Goal: Information Seeking & Learning: Check status

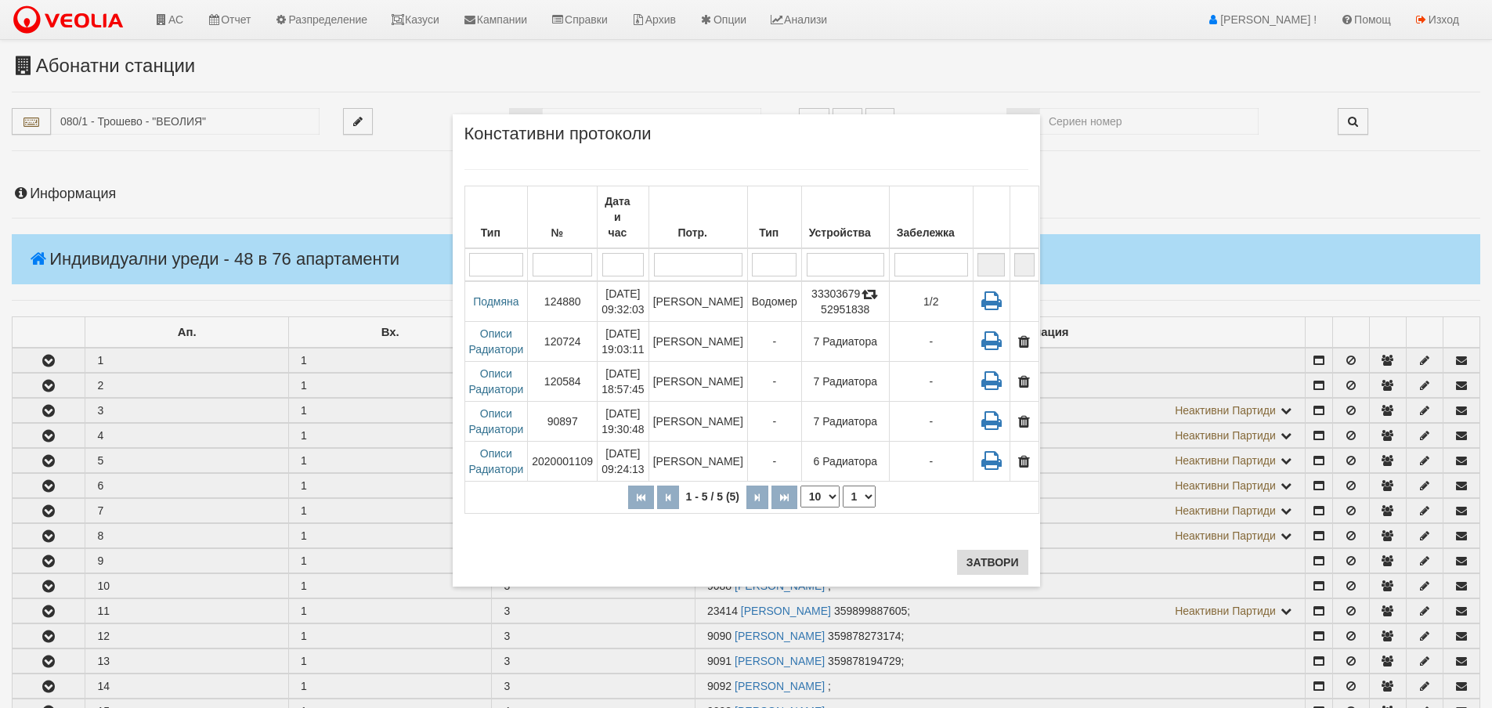
scroll to position [1409, 0]
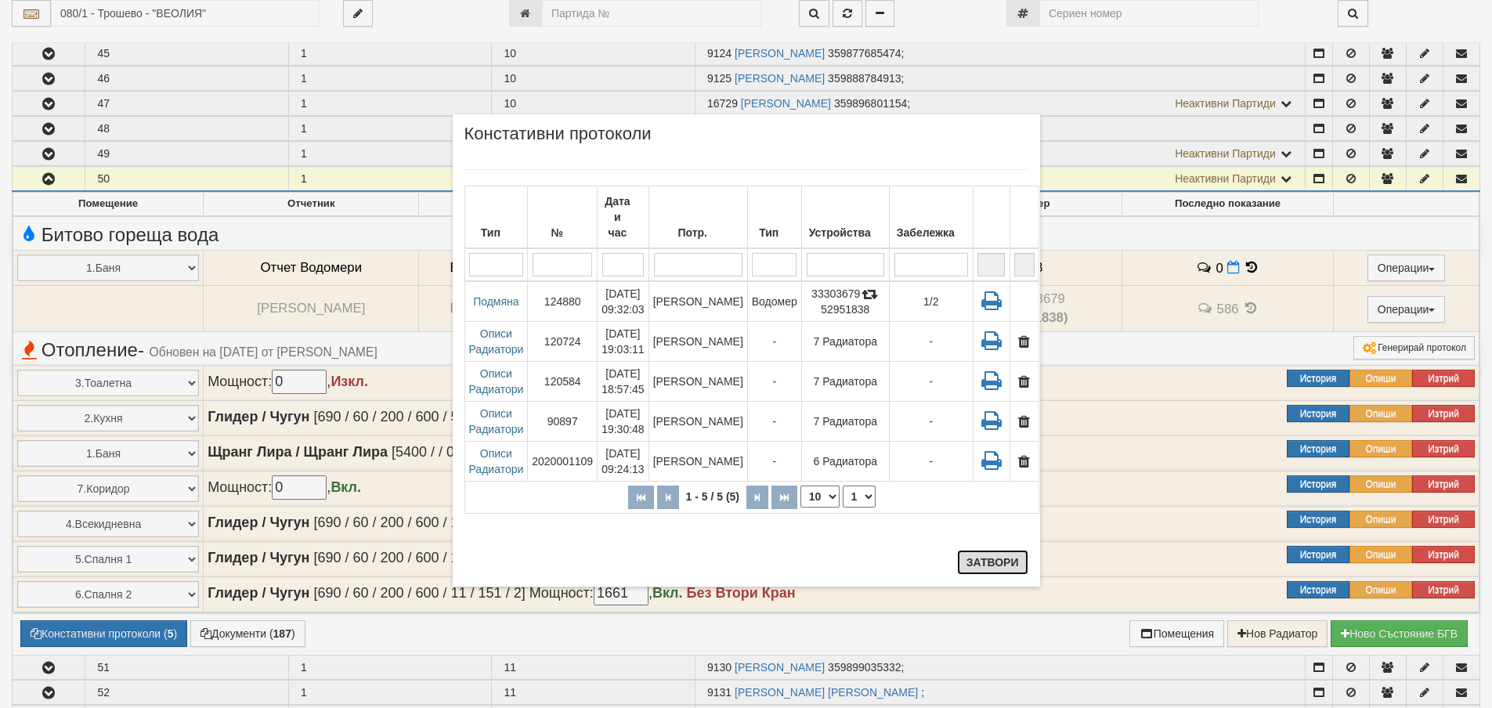
click at [997, 561] on button "Затвори" at bounding box center [992, 562] width 71 height 25
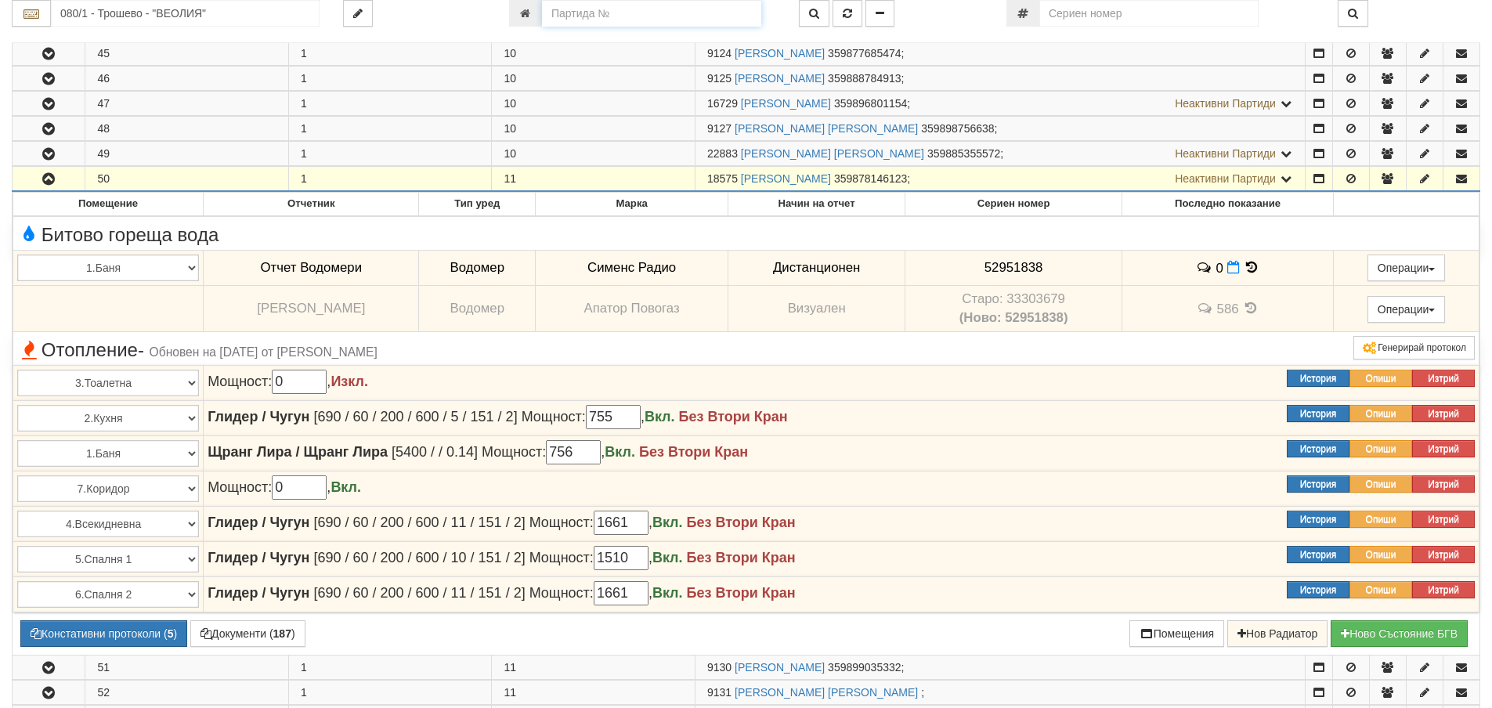
click at [600, 13] on input "number" at bounding box center [651, 13] width 219 height 27
type input "8255"
type input "003Б/1 - "[PERSON_NAME] [GEOGRAPHIC_DATA] " ЕАД"
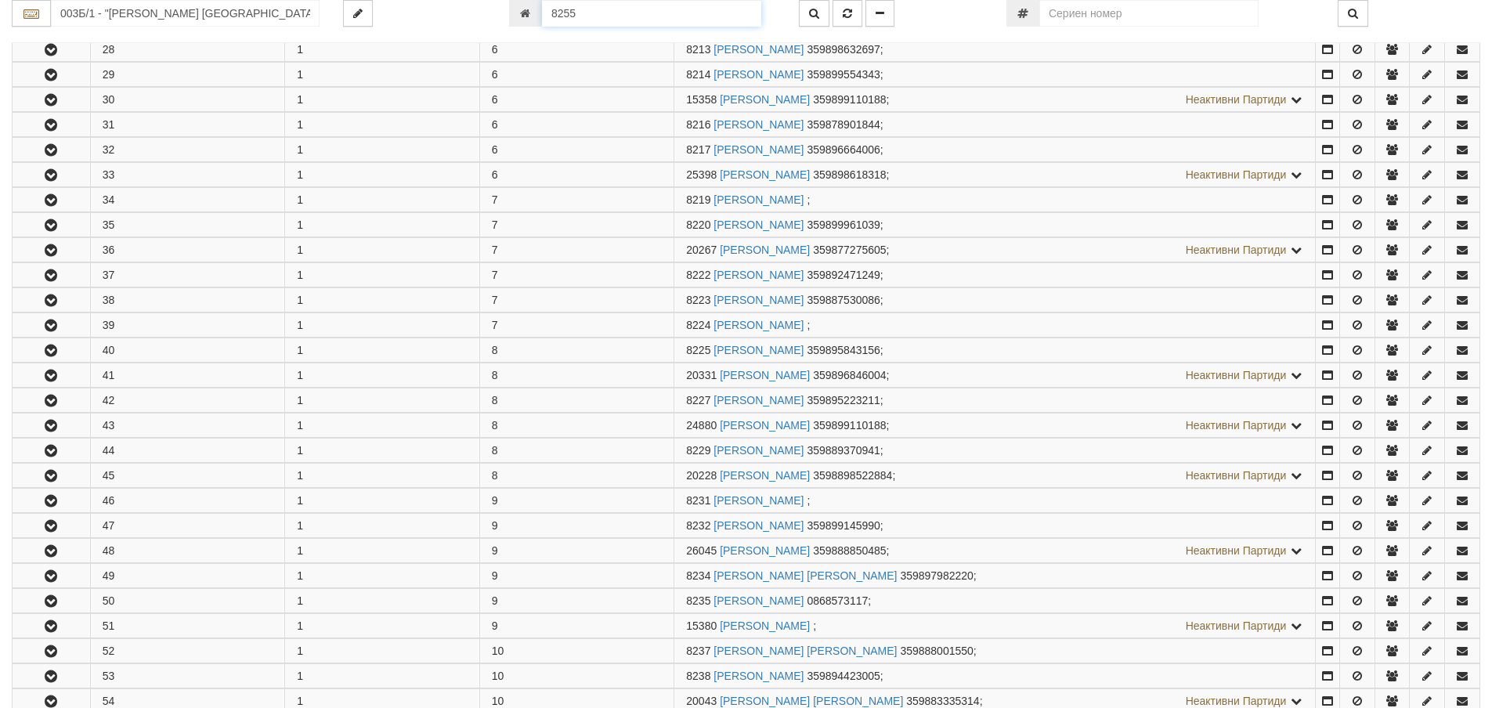
scroll to position [1851, 0]
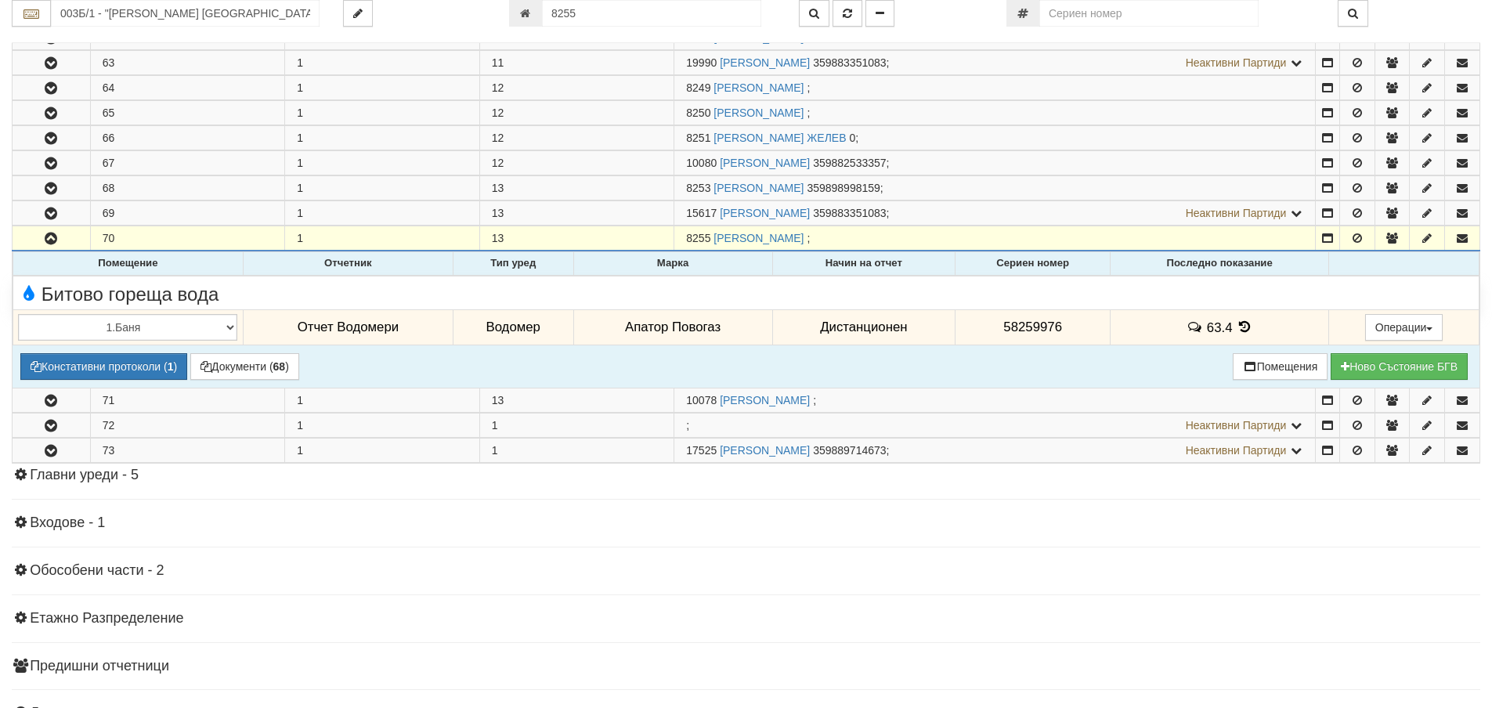
click at [1243, 328] on icon at bounding box center [1244, 326] width 17 height 13
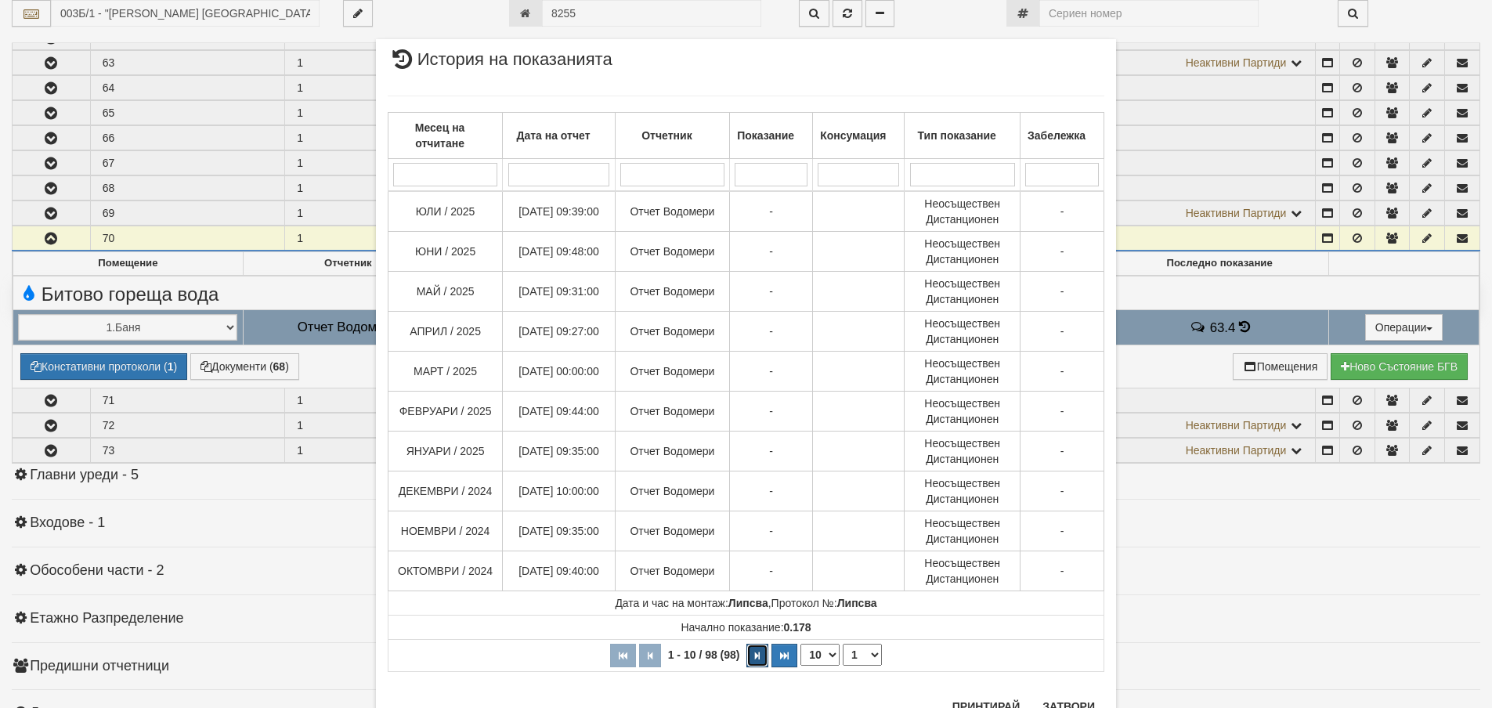
click at [746, 663] on button "button" at bounding box center [757, 655] width 22 height 23
click at [749, 663] on button "button" at bounding box center [760, 655] width 22 height 23
select select "3"
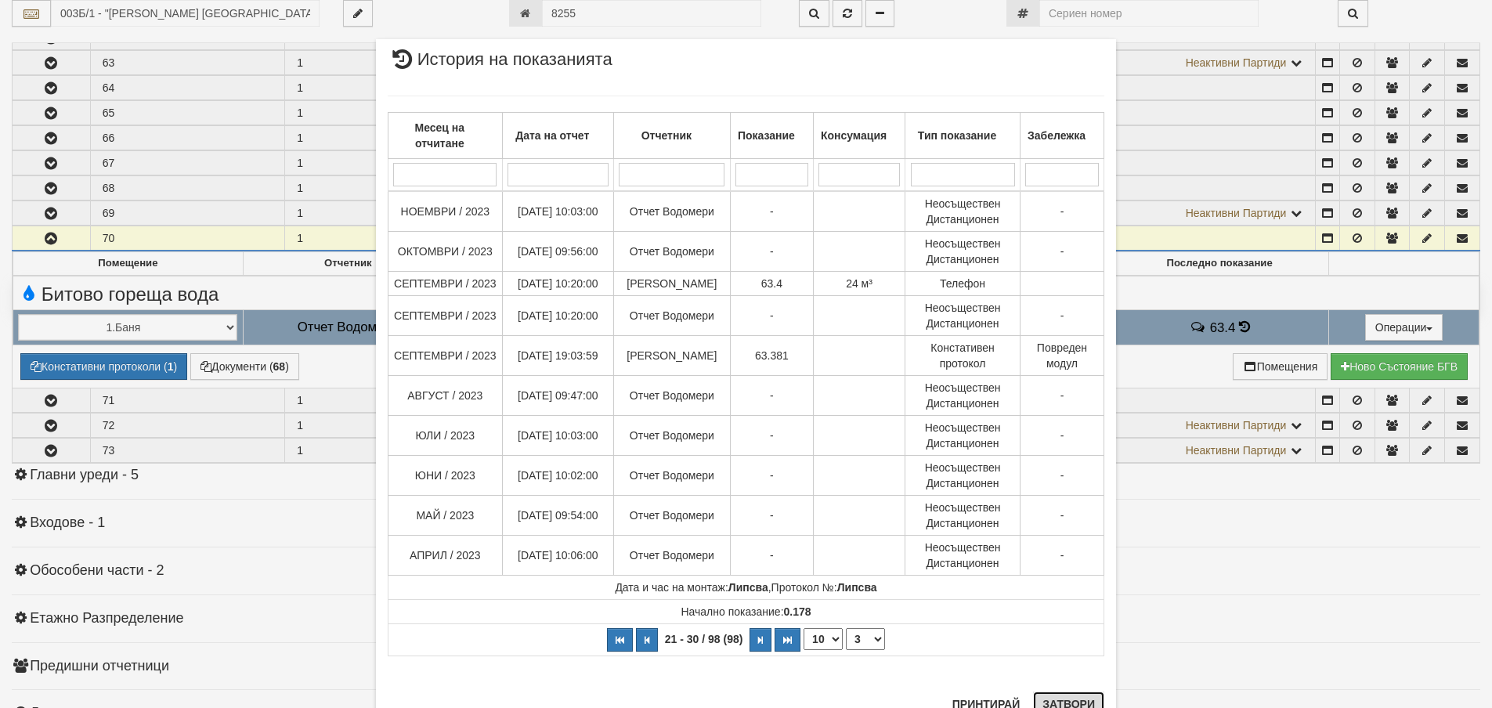
click at [1062, 702] on button "Затвори" at bounding box center [1068, 703] width 71 height 25
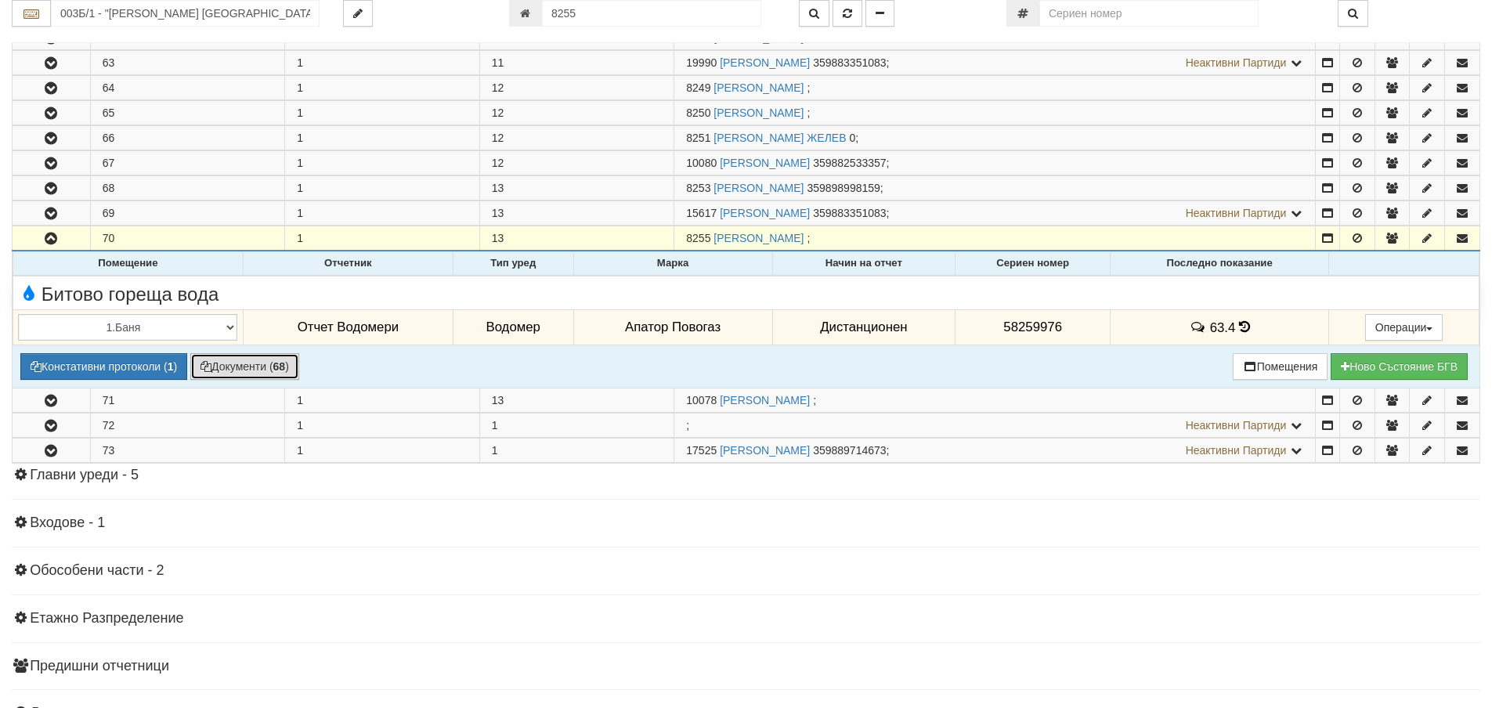
click at [279, 377] on button "Документи ( 68 )" at bounding box center [244, 366] width 109 height 27
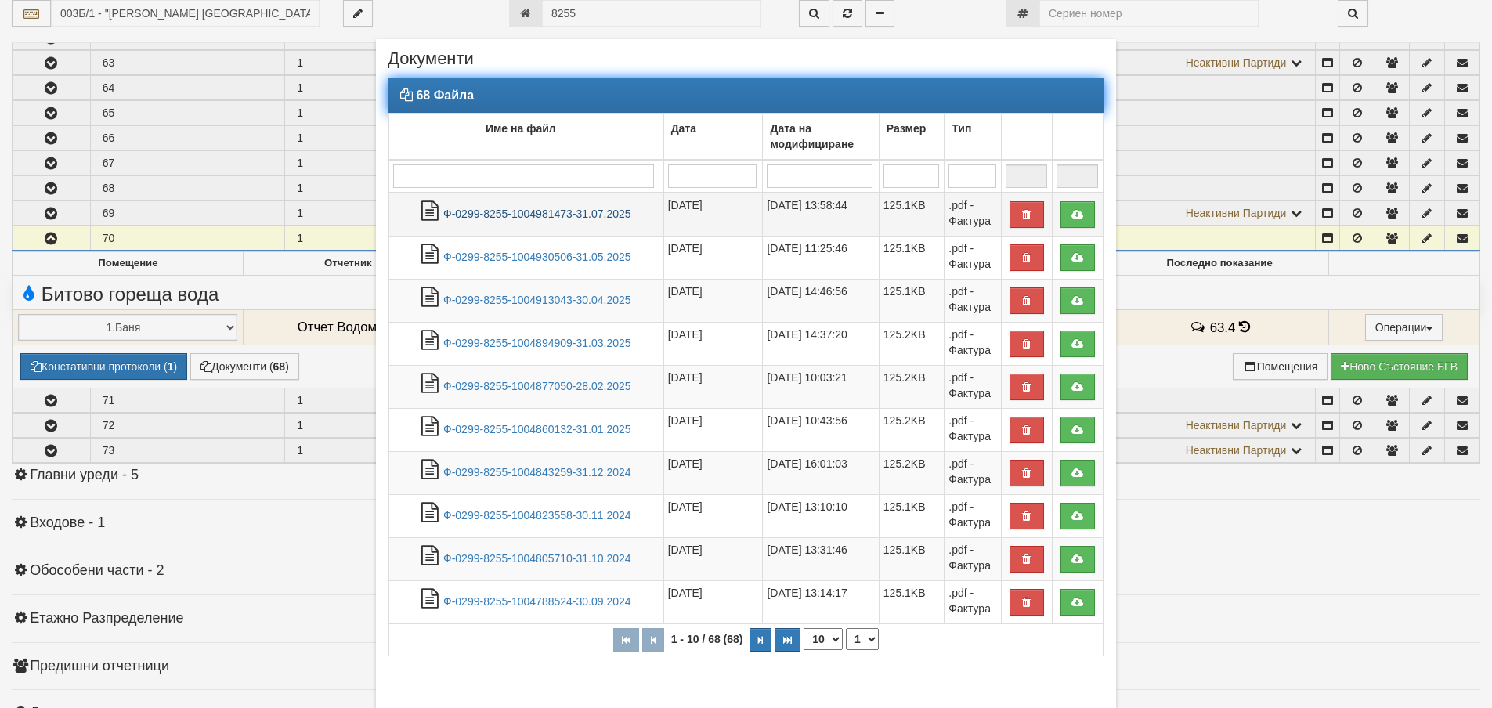
click at [515, 208] on link "Ф-0299-8255-1004981473-31.07.2025" at bounding box center [537, 214] width 188 height 13
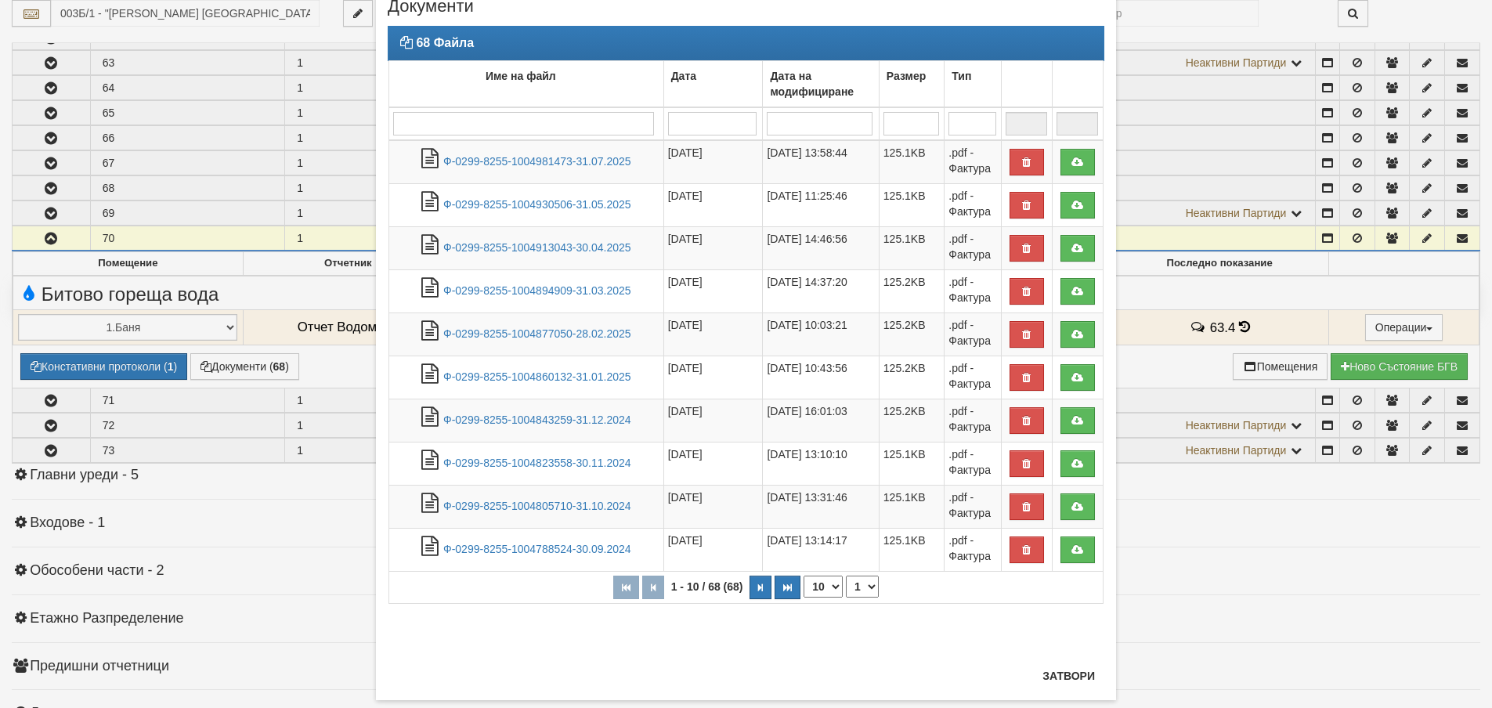
scroll to position [84, 0]
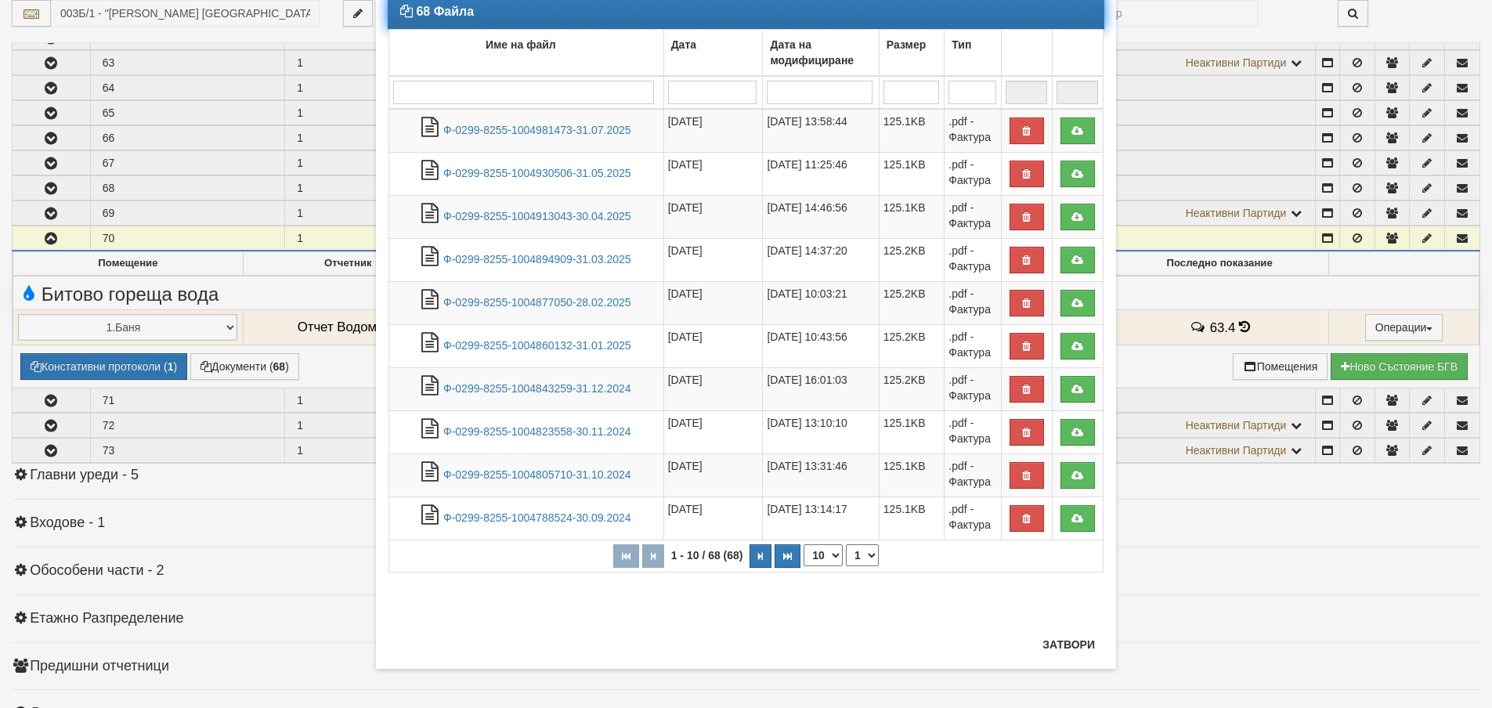
click at [814, 560] on select "10 20 30 40" at bounding box center [822, 555] width 39 height 22
select select "30"
click at [803, 566] on select "10 20 30 40" at bounding box center [822, 555] width 39 height 22
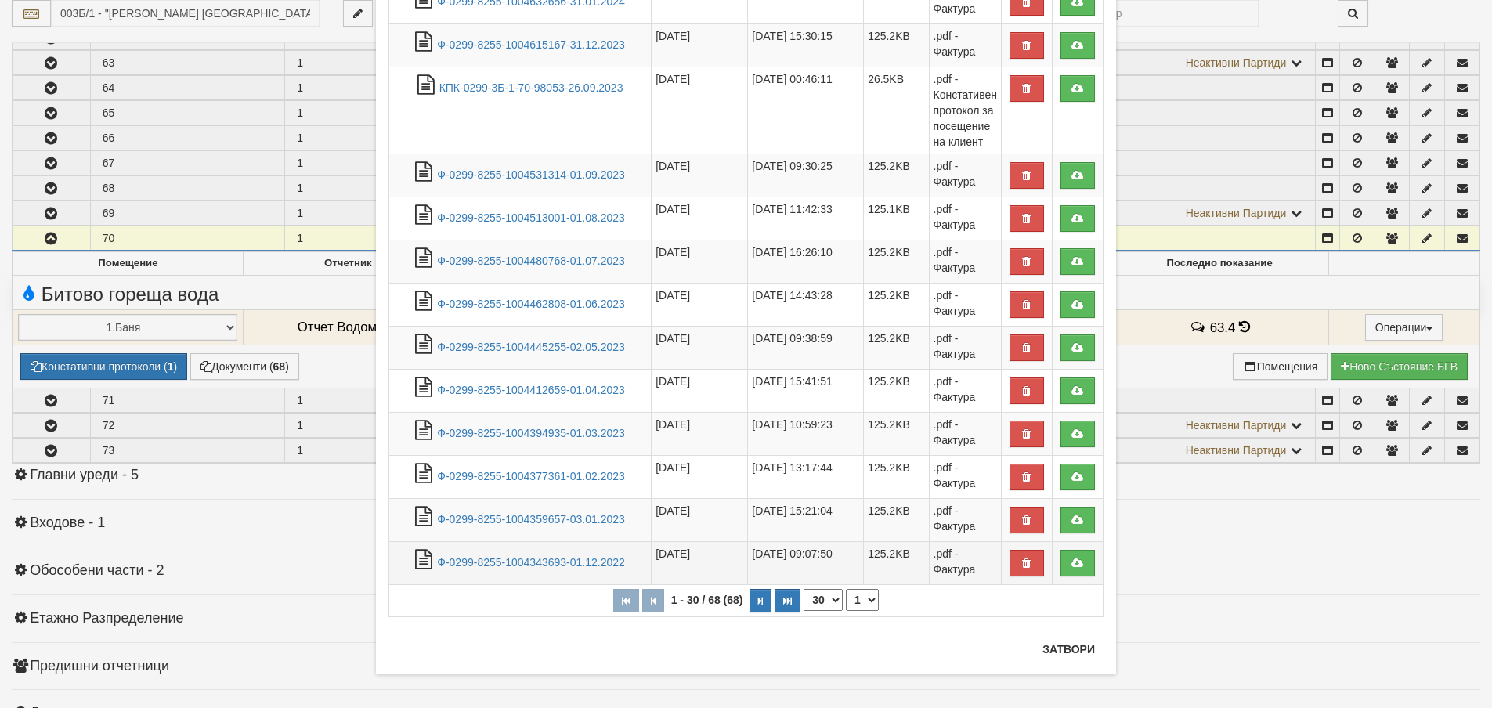
scroll to position [945, 0]
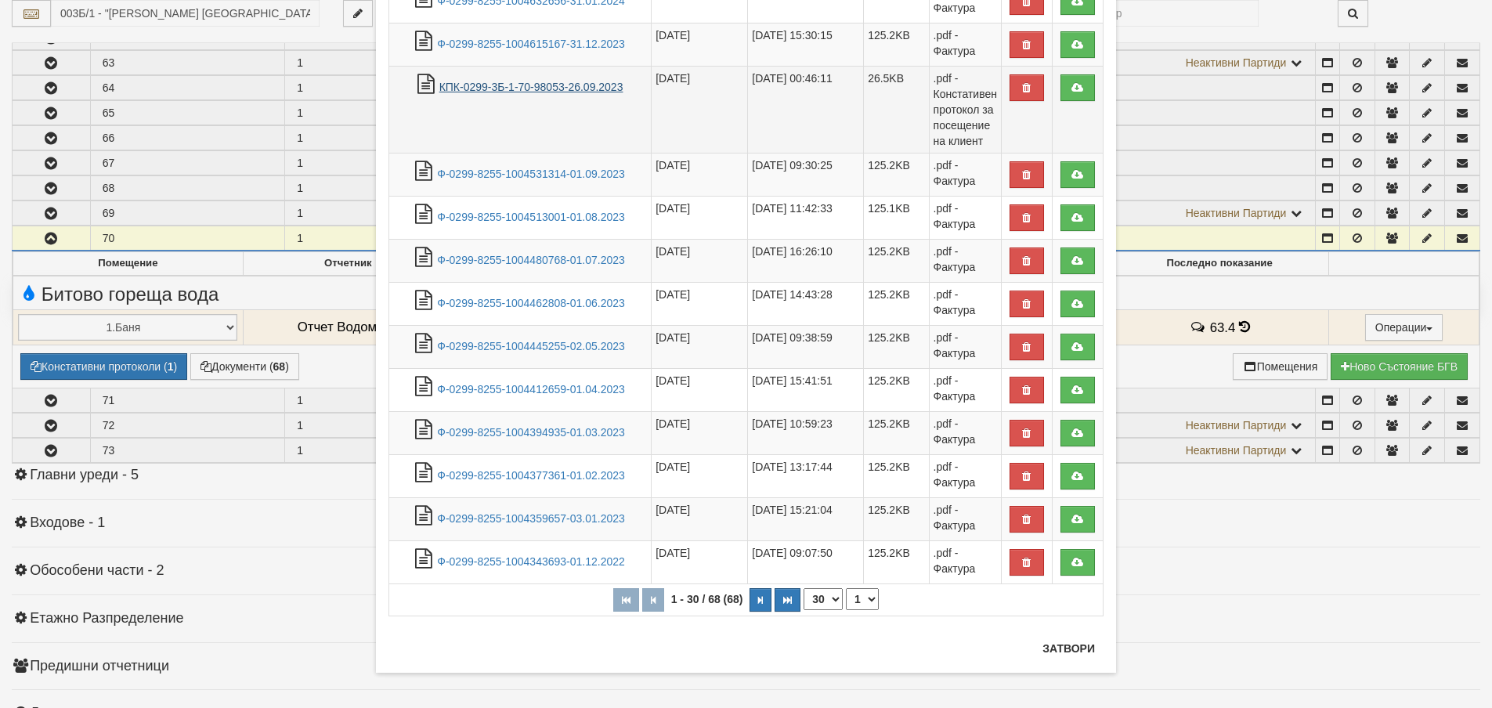
click at [514, 85] on link "КПК-0299-3Б-1-70-98053-26.09.2023" at bounding box center [531, 87] width 184 height 13
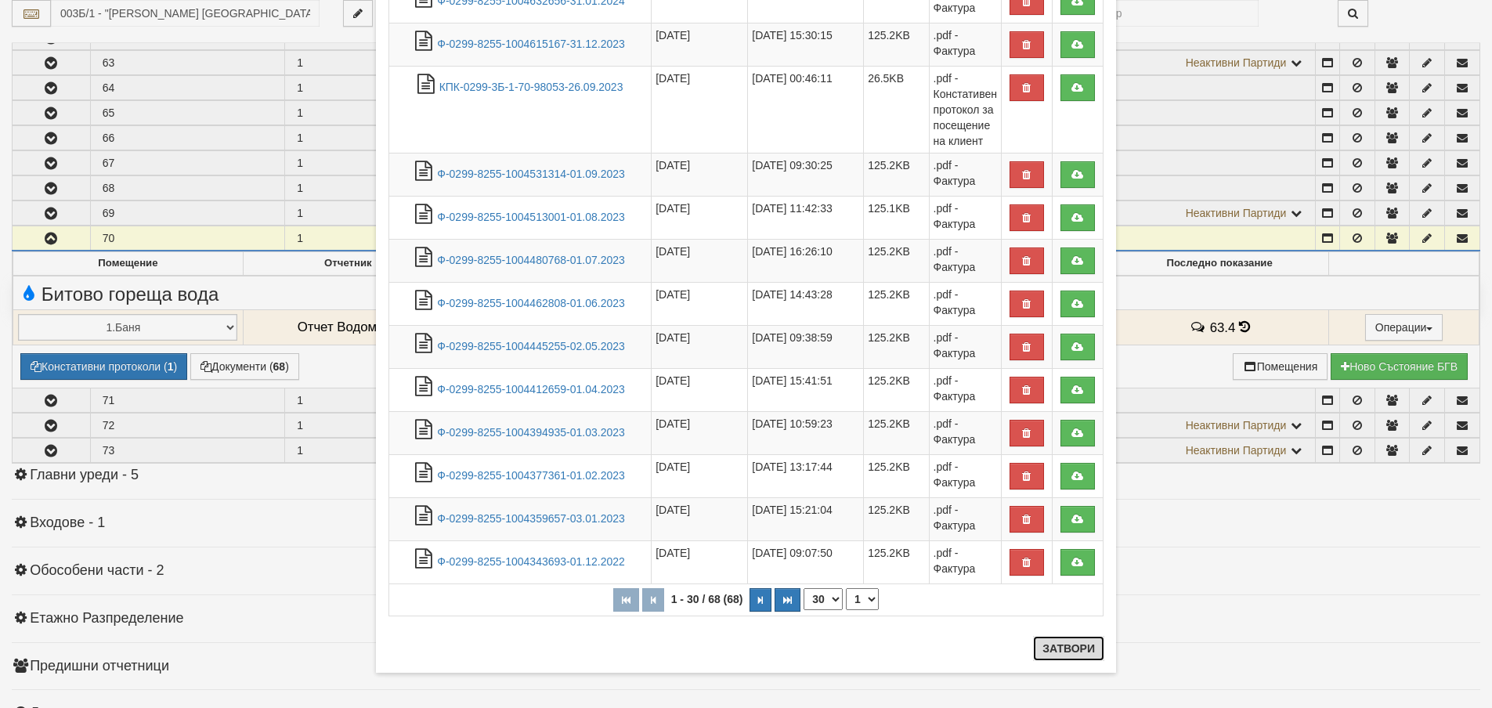
click at [1075, 651] on button "Затвори" at bounding box center [1068, 648] width 71 height 25
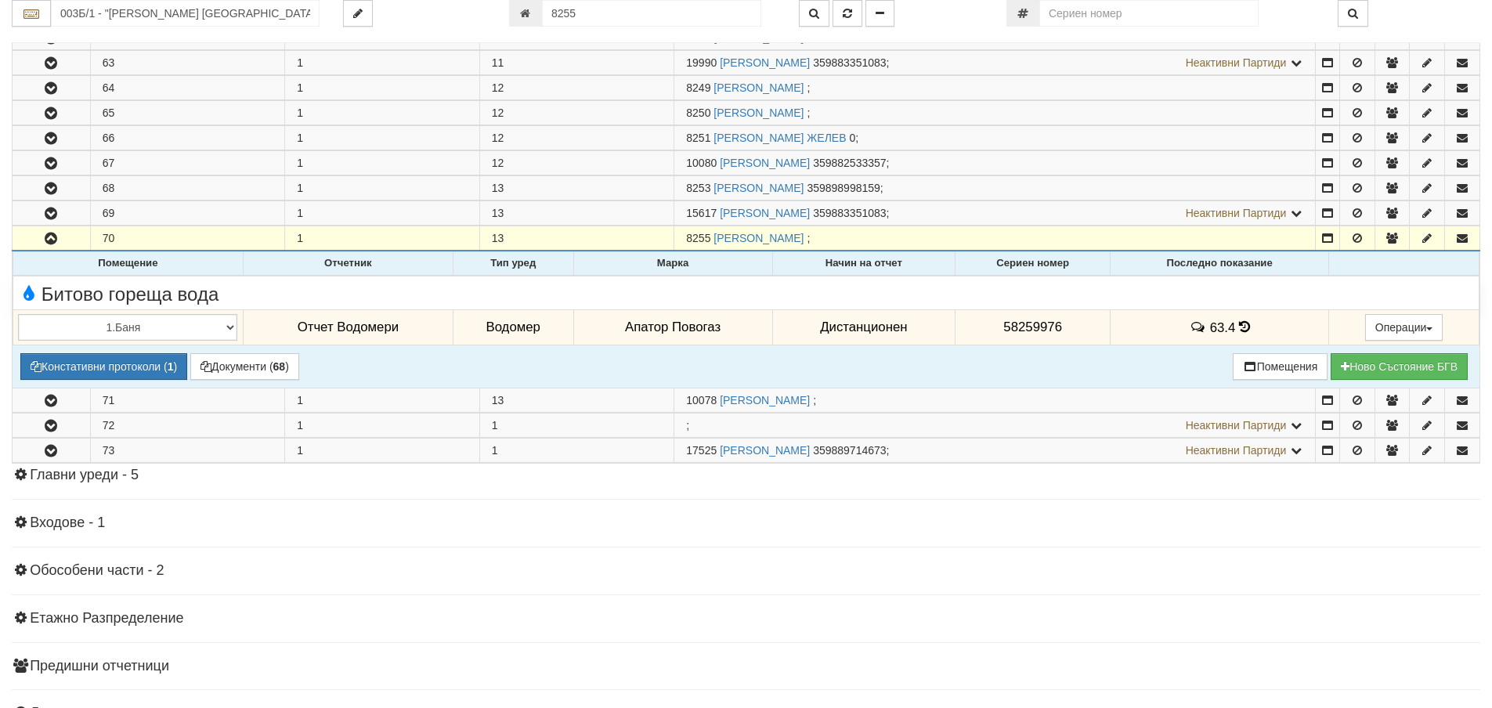
click at [1239, 320] on icon at bounding box center [1244, 326] width 11 height 13
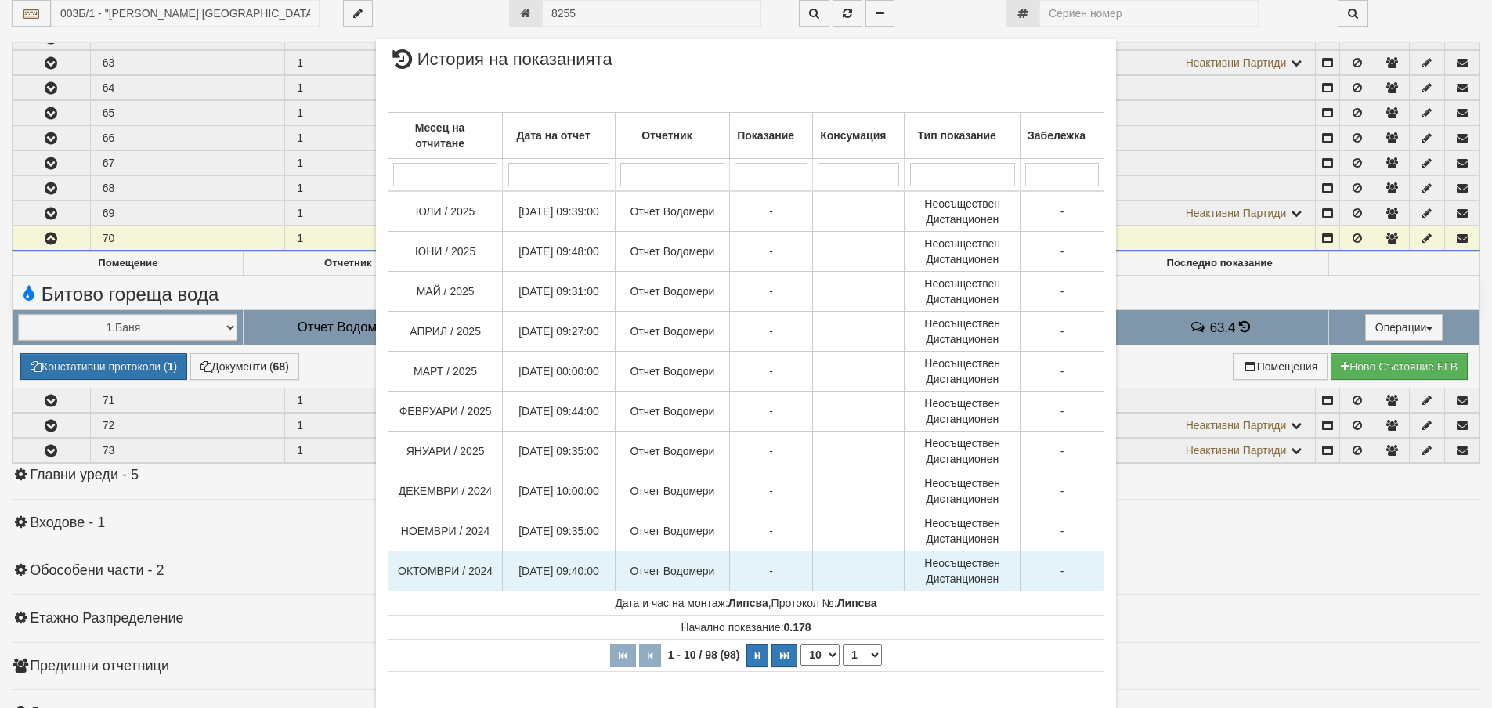
scroll to position [78, 0]
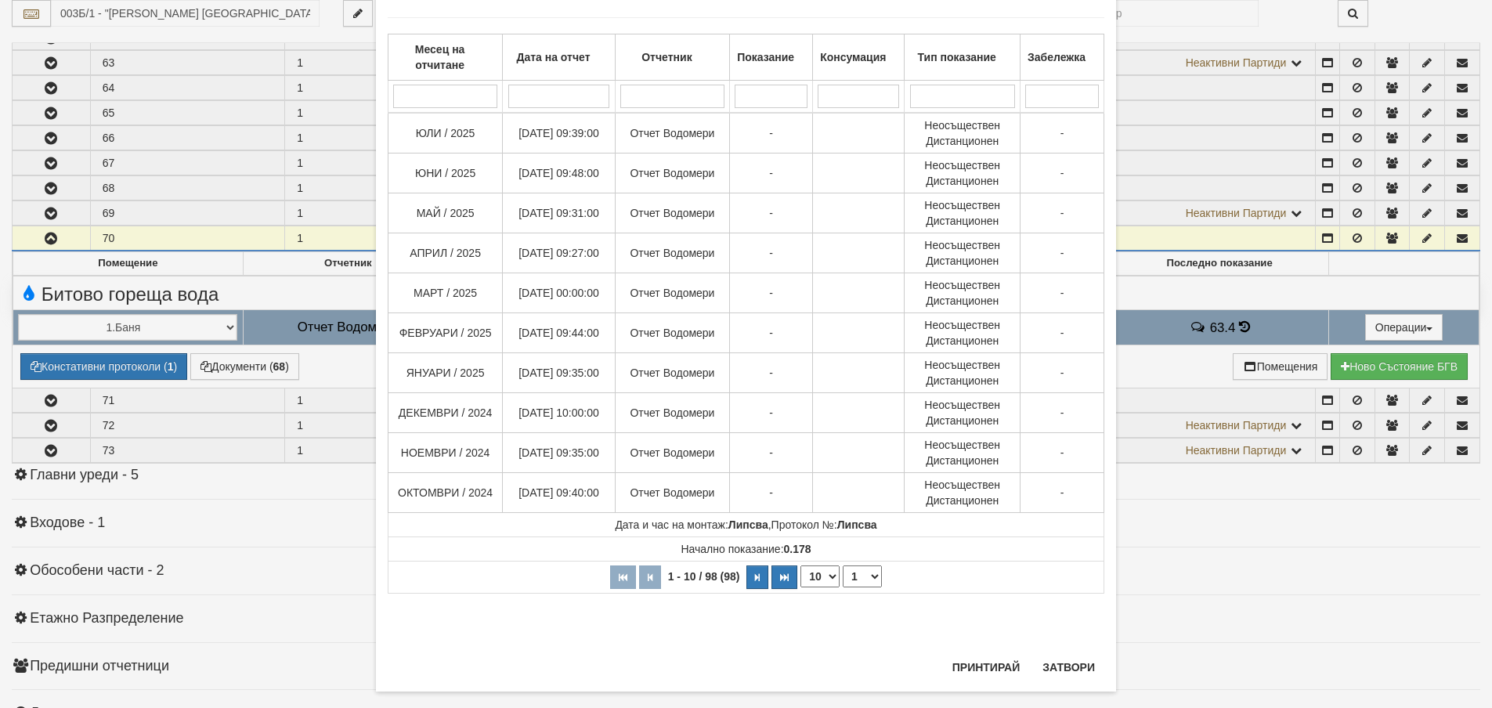
click at [812, 583] on select "10 20 30 40" at bounding box center [819, 576] width 39 height 22
select select "40"
click at [800, 587] on select "10 20 30 40" at bounding box center [819, 576] width 39 height 22
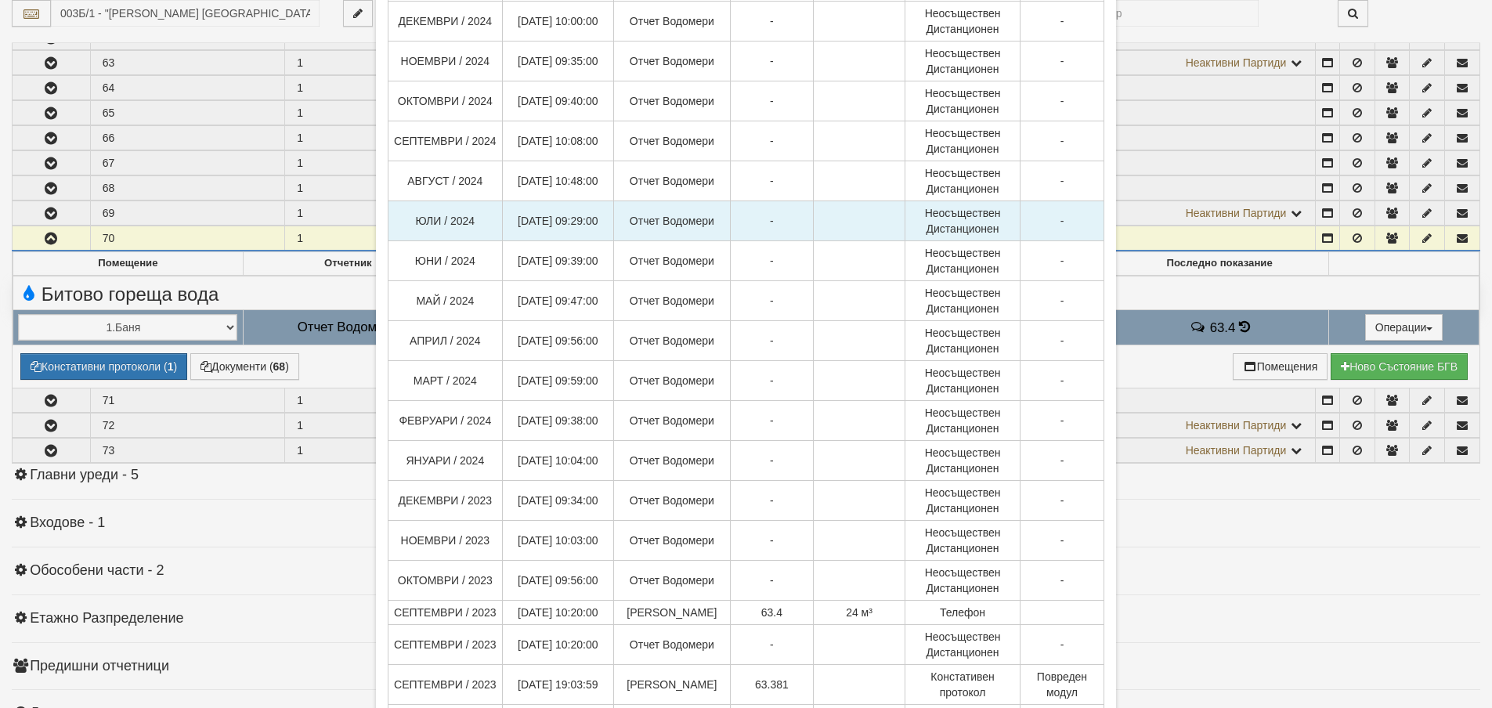
scroll to position [783, 0]
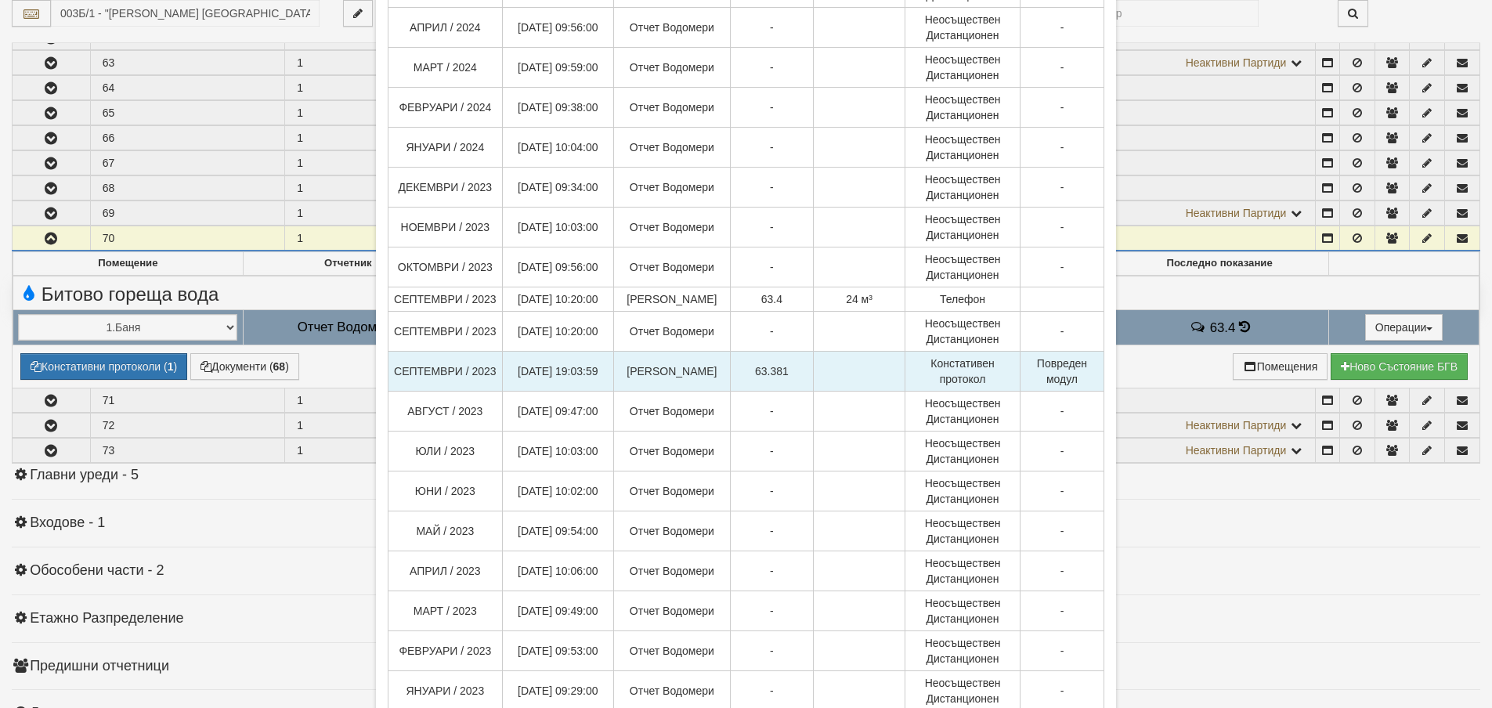
click at [1057, 392] on td "Повреден модул" at bounding box center [1062, 372] width 84 height 40
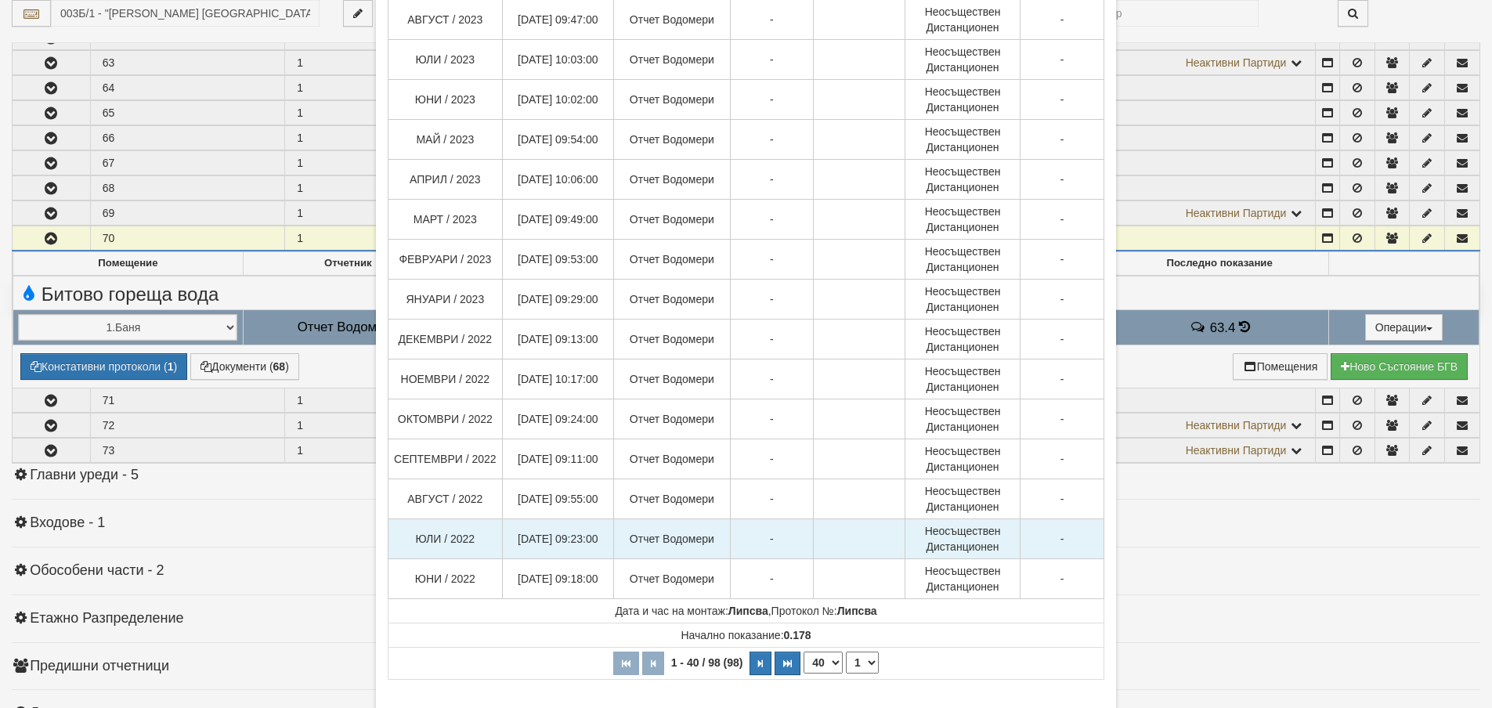
scroll to position [1258, 0]
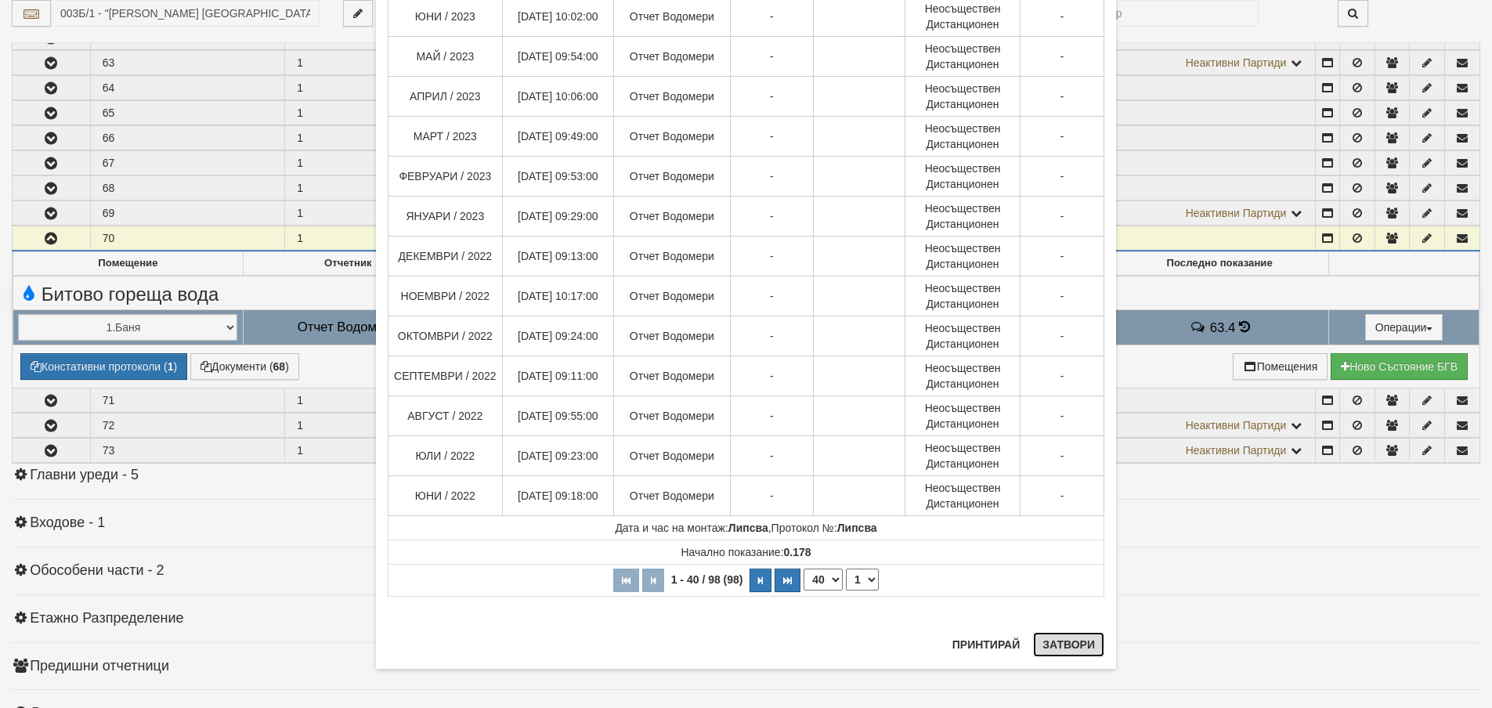
click at [1062, 646] on button "Затвори" at bounding box center [1068, 644] width 71 height 25
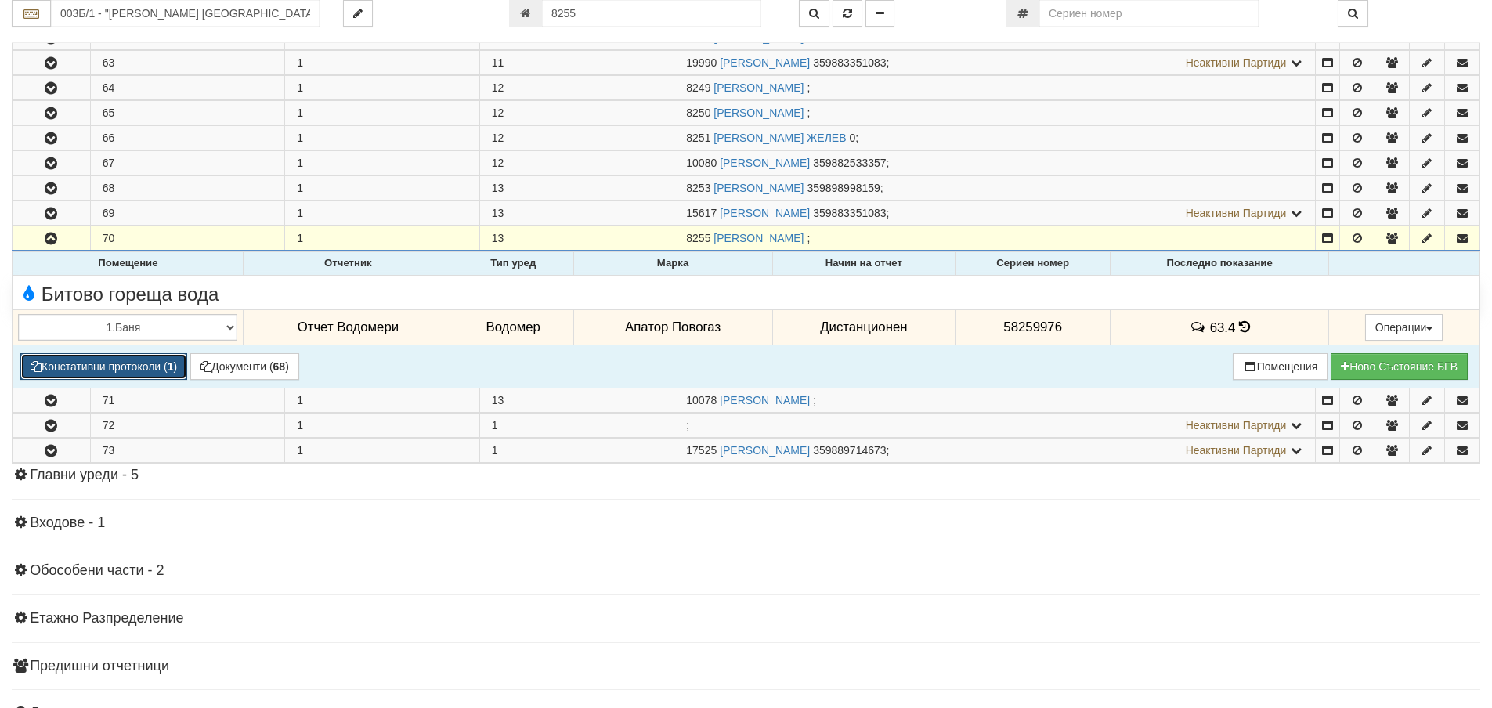
click at [92, 363] on button "Констативни протоколи ( 1 )" at bounding box center [103, 366] width 167 height 27
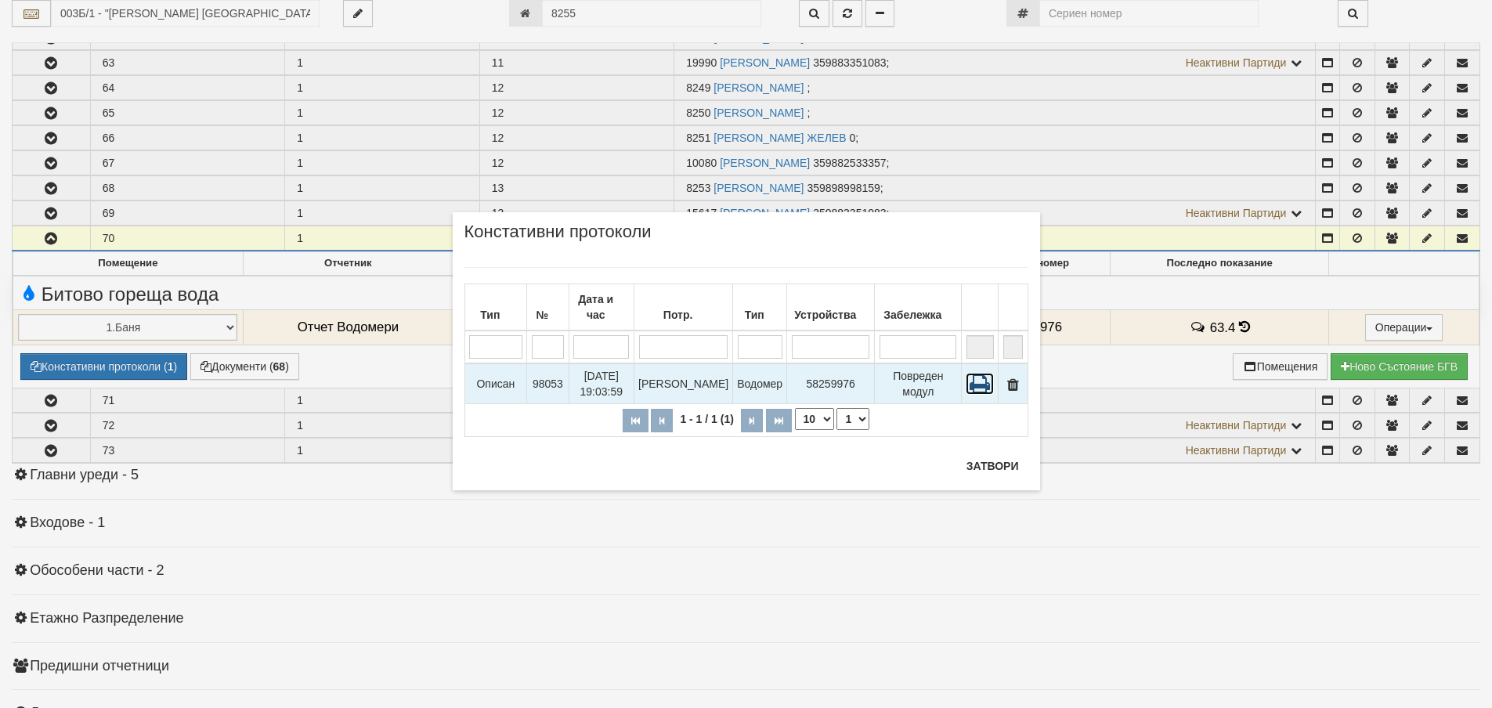
click at [983, 373] on icon at bounding box center [980, 384] width 28 height 22
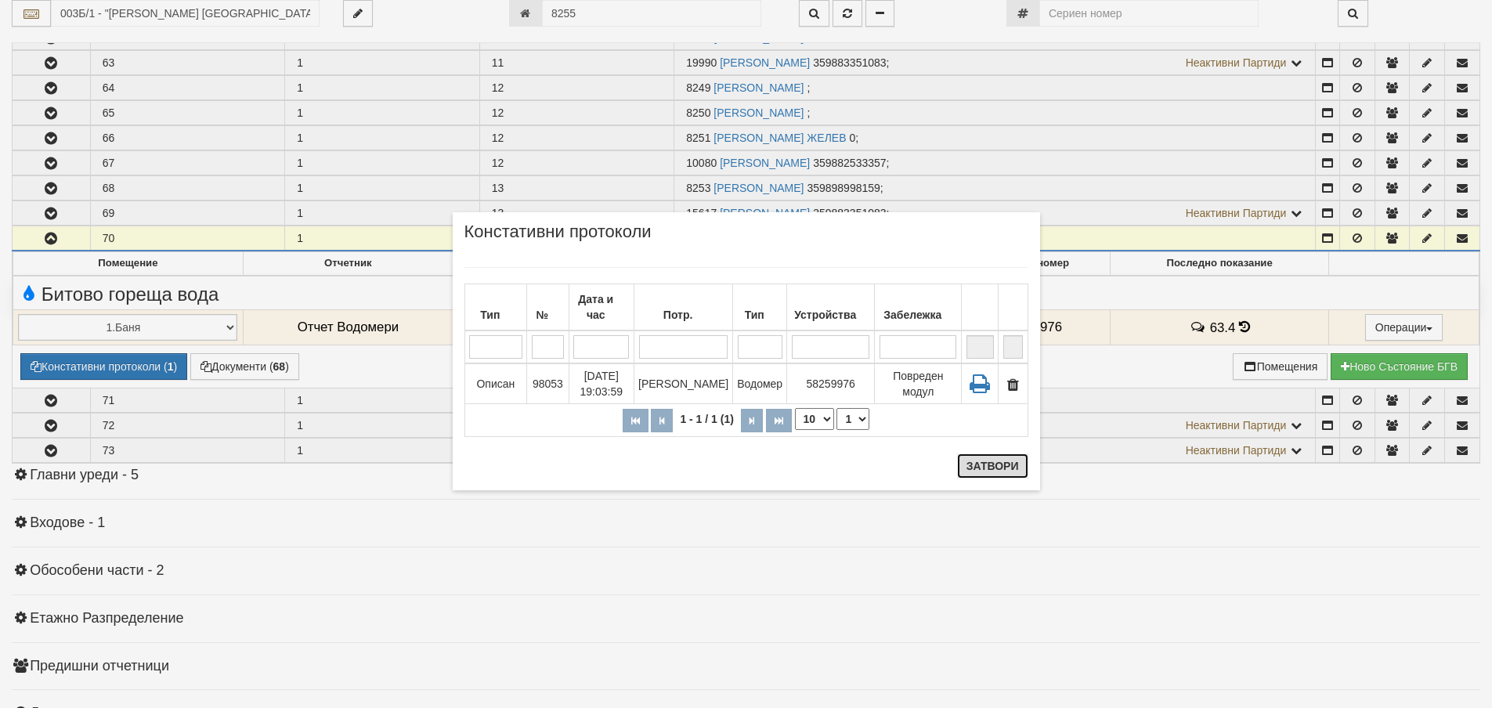
click at [972, 468] on button "Затвори" at bounding box center [992, 465] width 71 height 25
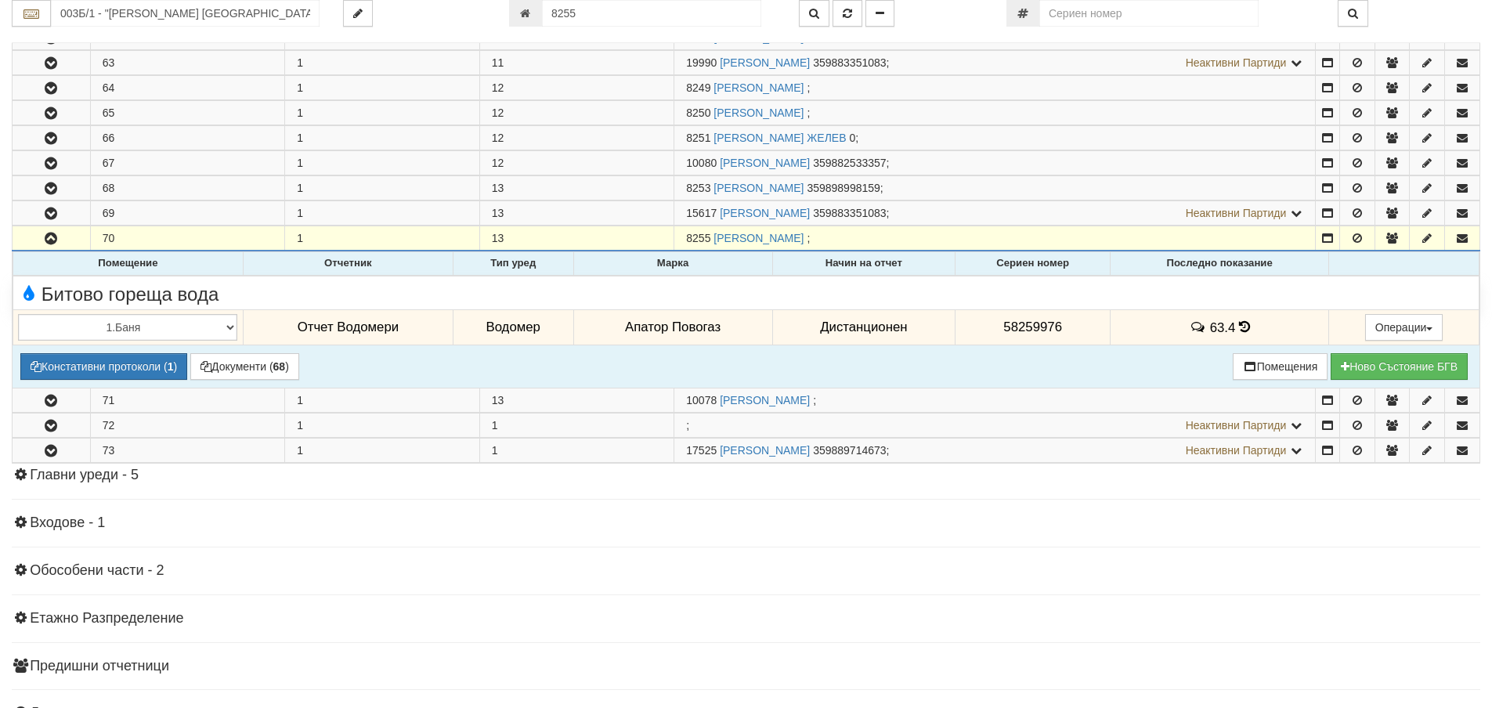
click at [1240, 330] on icon at bounding box center [1244, 326] width 11 height 13
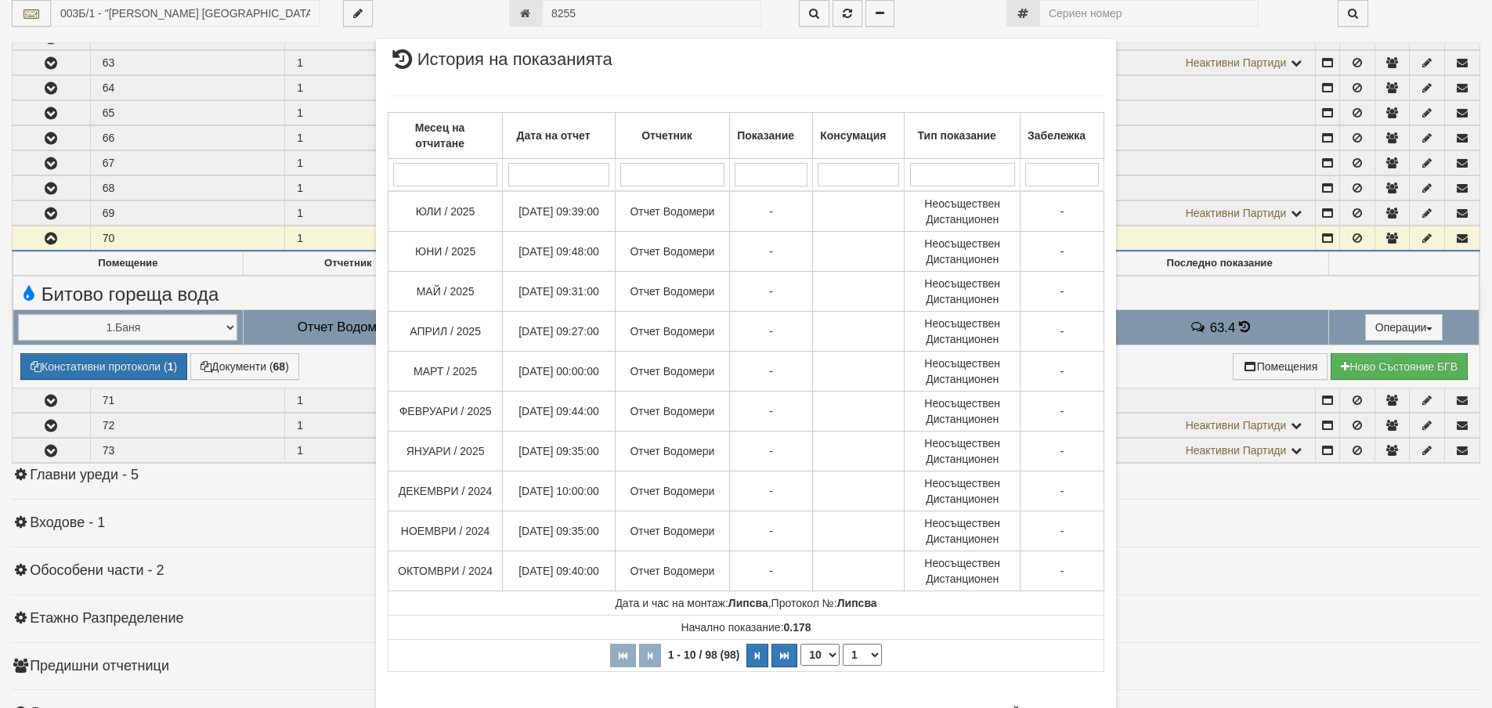
click at [807, 659] on select "10 20 30 40" at bounding box center [819, 655] width 39 height 22
select select "40"
click at [800, 666] on select "10 20 30 40" at bounding box center [819, 655] width 39 height 22
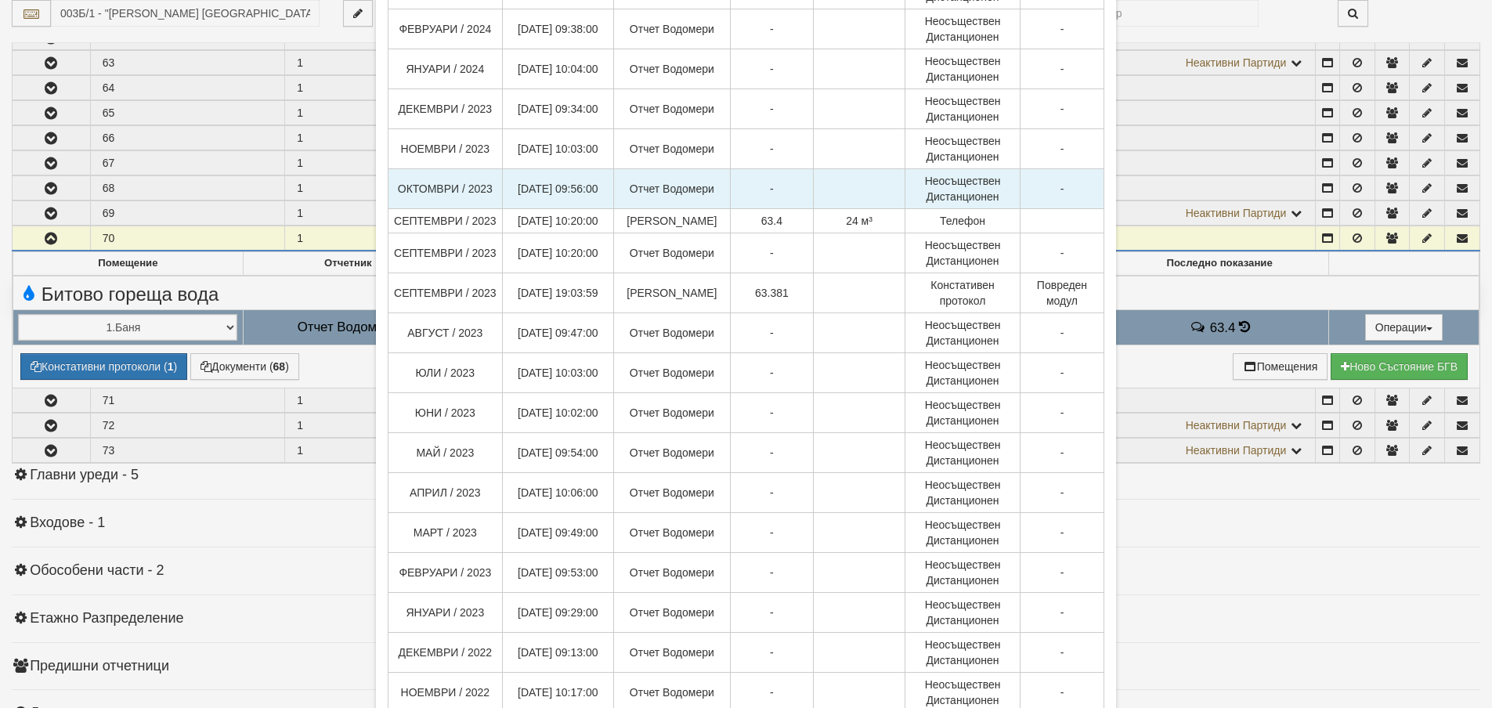
scroll to position [1253, 0]
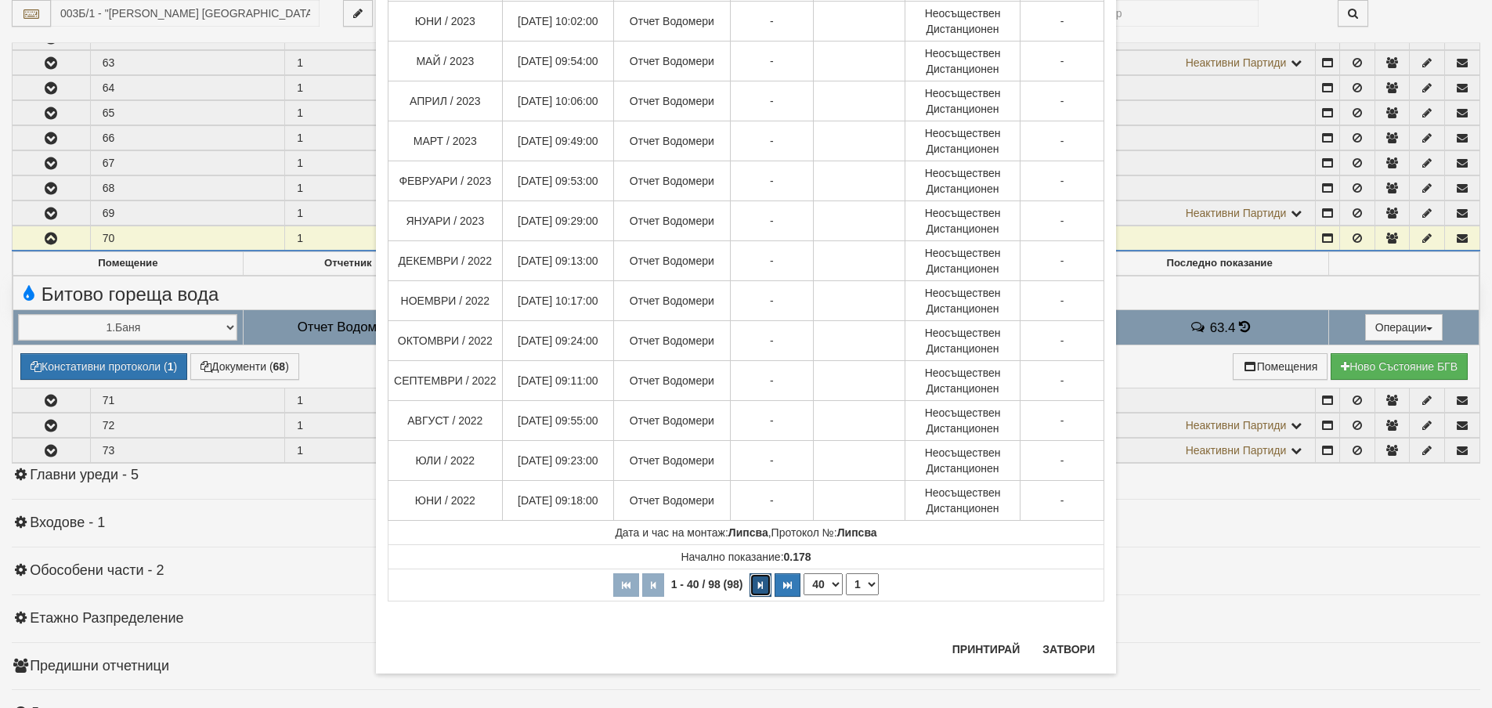
click at [759, 597] on button "button" at bounding box center [760, 584] width 22 height 23
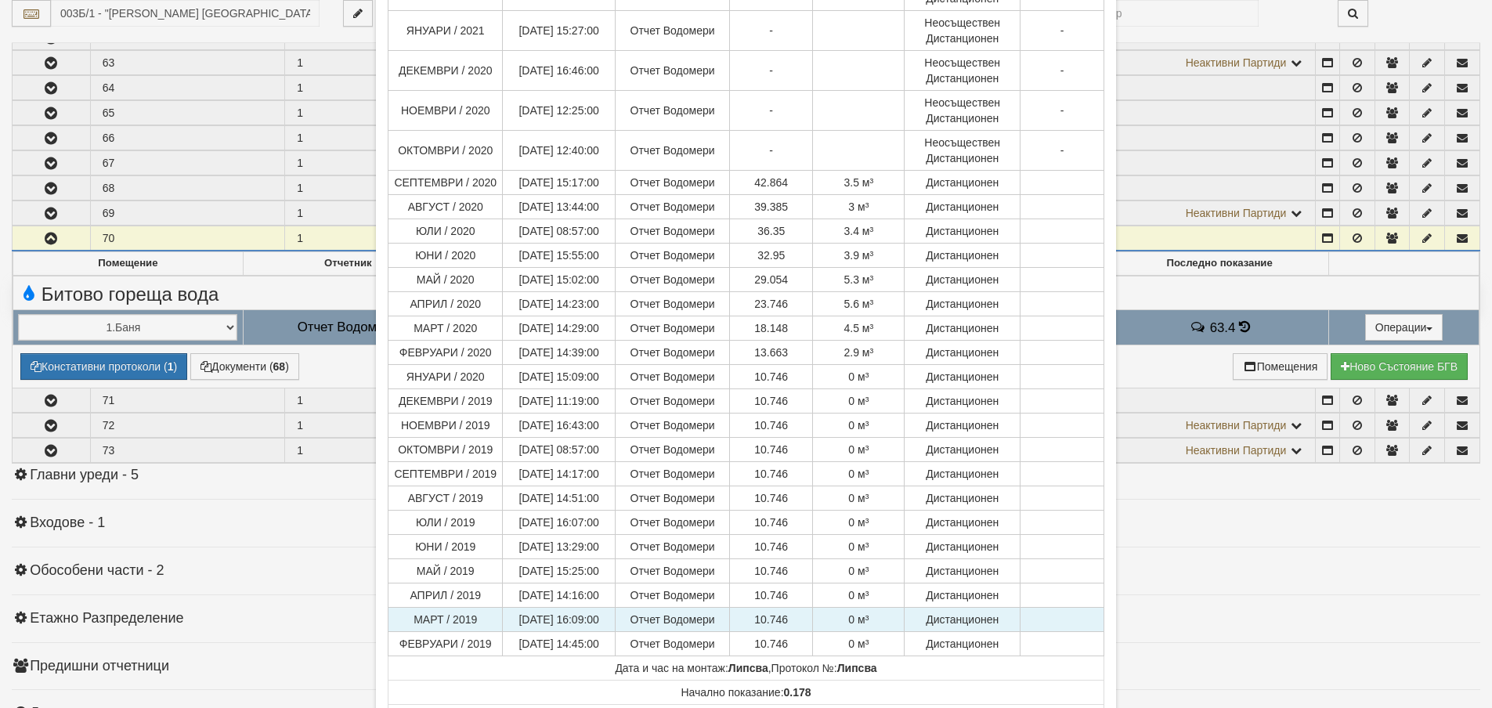
scroll to position [861, 0]
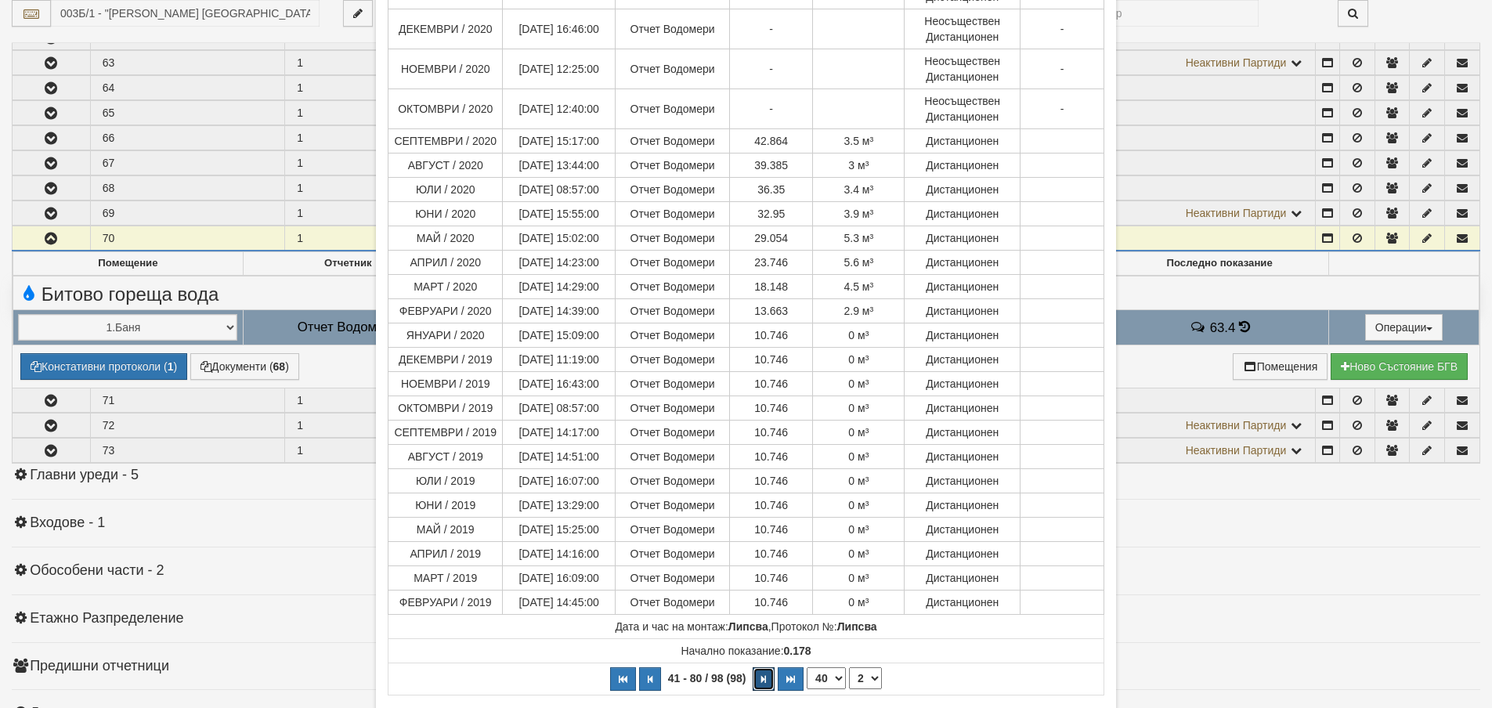
click at [753, 678] on button "button" at bounding box center [764, 678] width 22 height 23
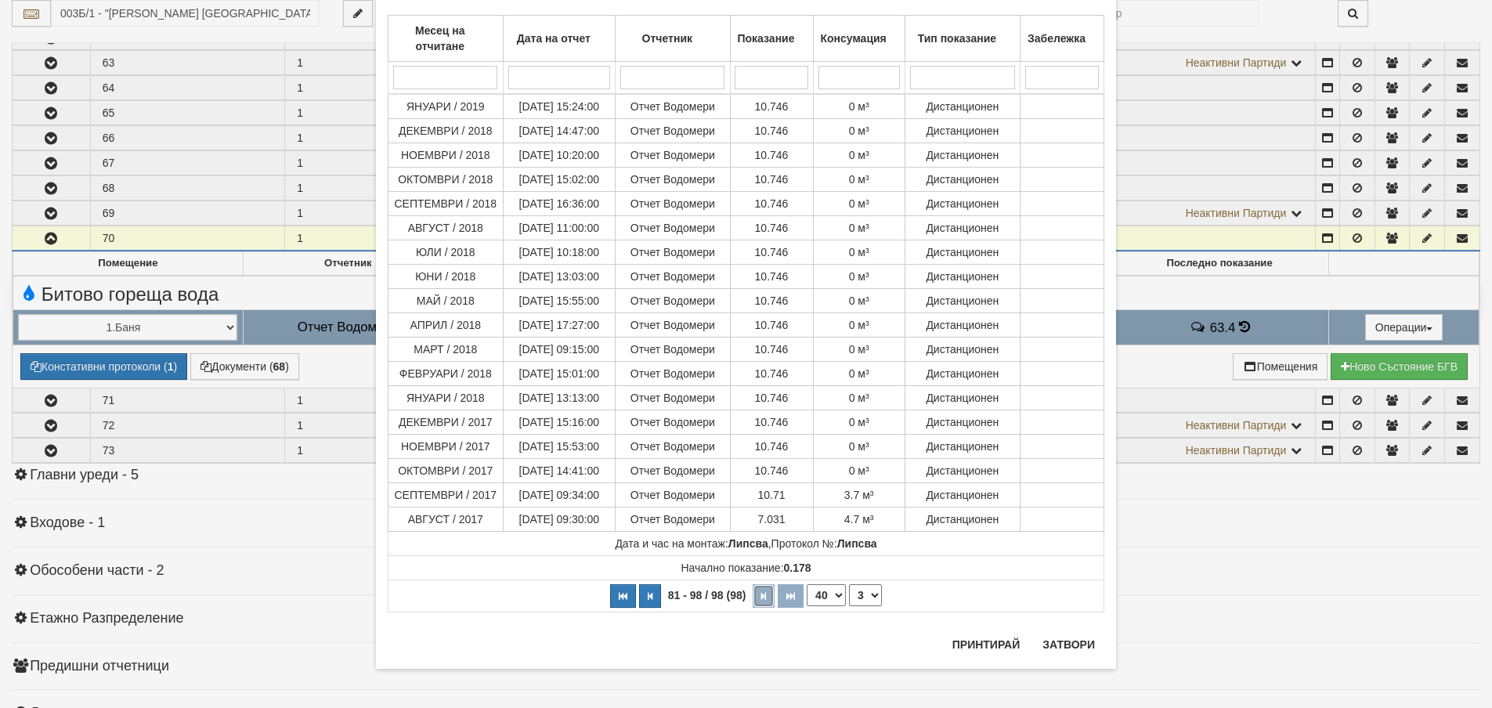
scroll to position [96, 0]
click at [618, 603] on button "button" at bounding box center [623, 597] width 26 height 23
select select "1"
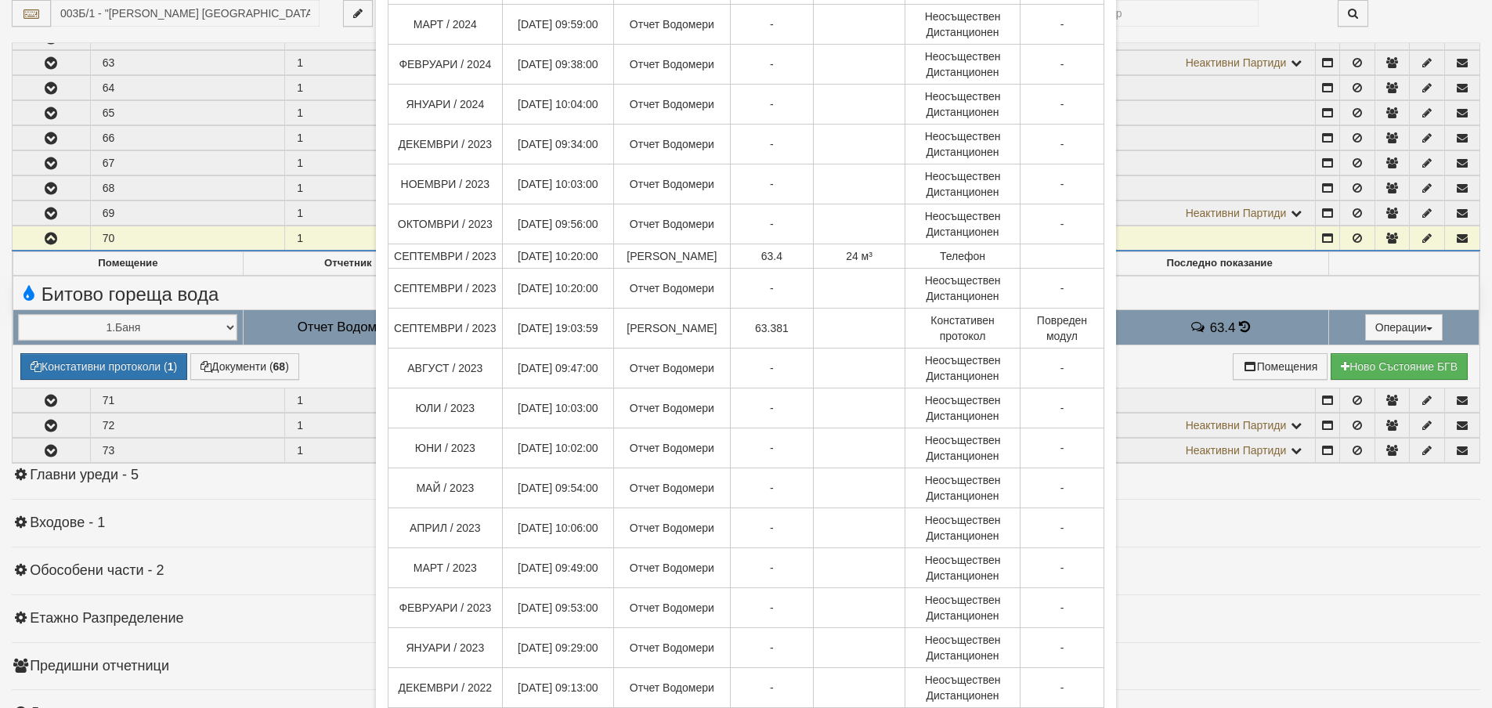
scroll to position [861, 0]
